Goal: Task Accomplishment & Management: Use online tool/utility

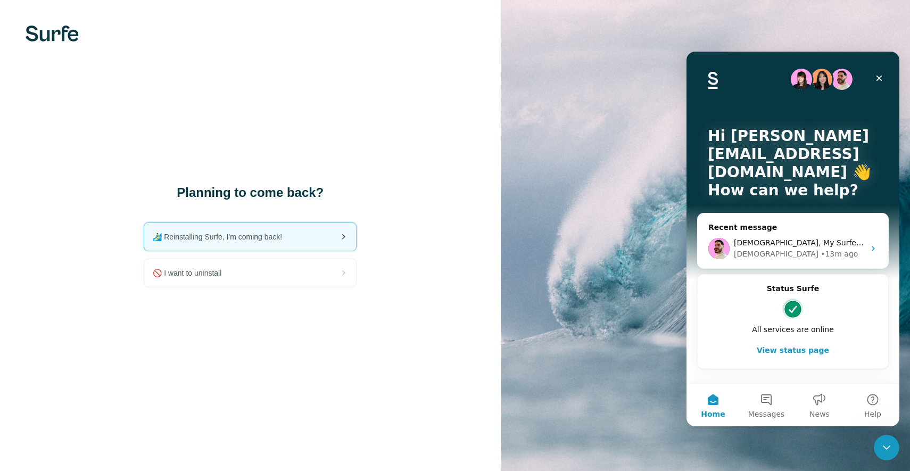
click at [205, 241] on span "🏄🏻‍♂️ Reinstalling Surfe, I'm coming back!" at bounding box center [222, 237] width 138 height 11
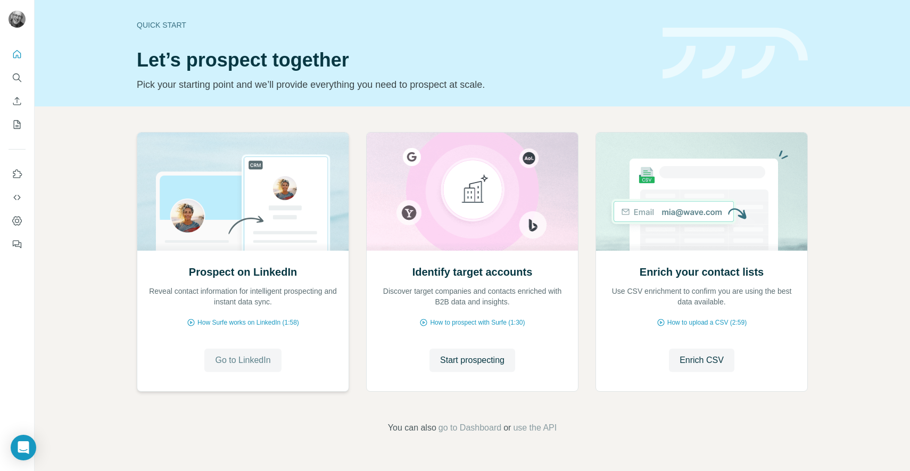
click at [250, 360] on span "Go to LinkedIn" at bounding box center [242, 360] width 55 height 13
